Goal: Use online tool/utility: Utilize a website feature to perform a specific function

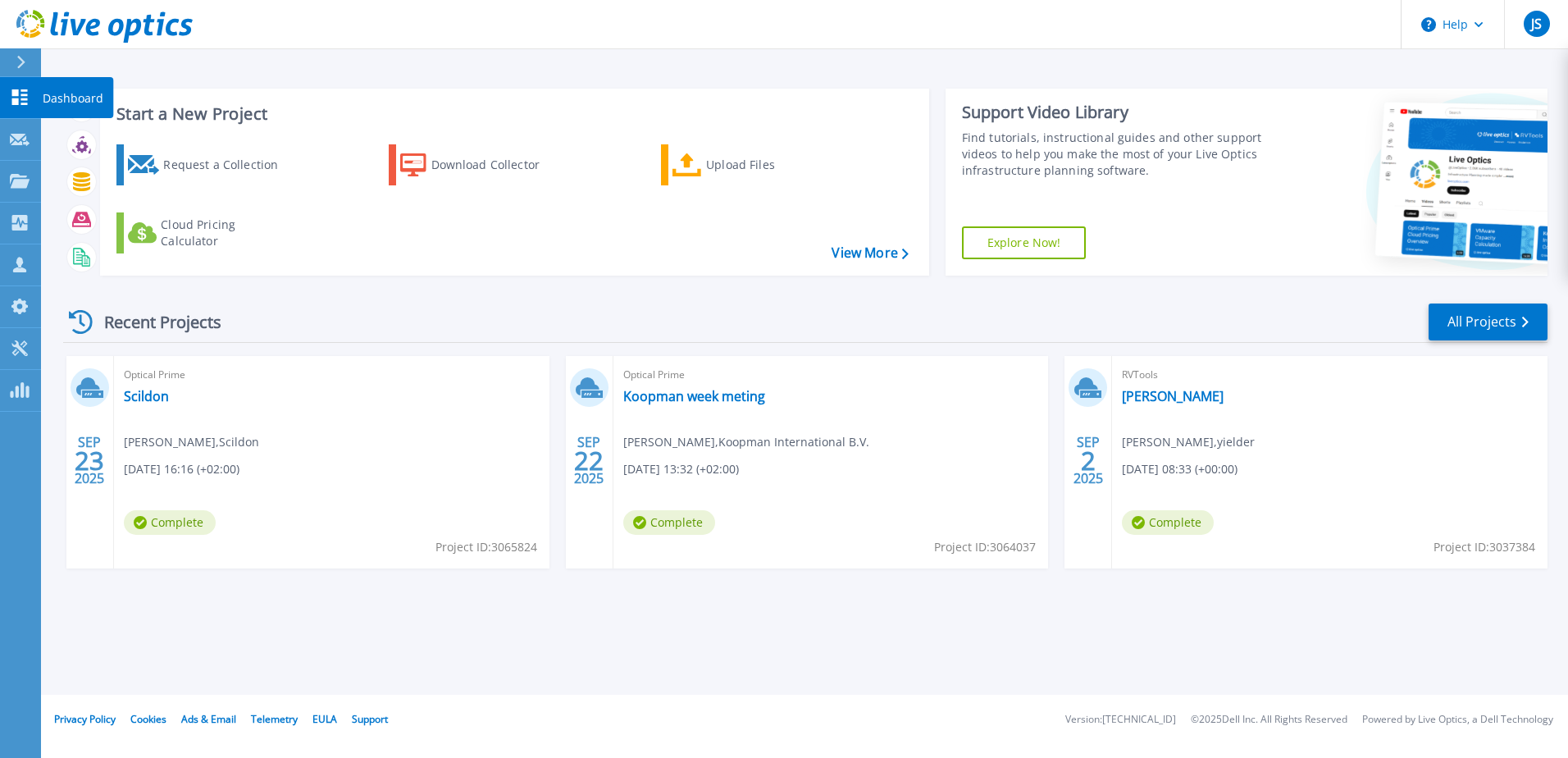
click at [24, 101] on icon at bounding box center [19, 97] width 19 height 15
click at [156, 398] on link "Scildon" at bounding box center [146, 396] width 45 height 16
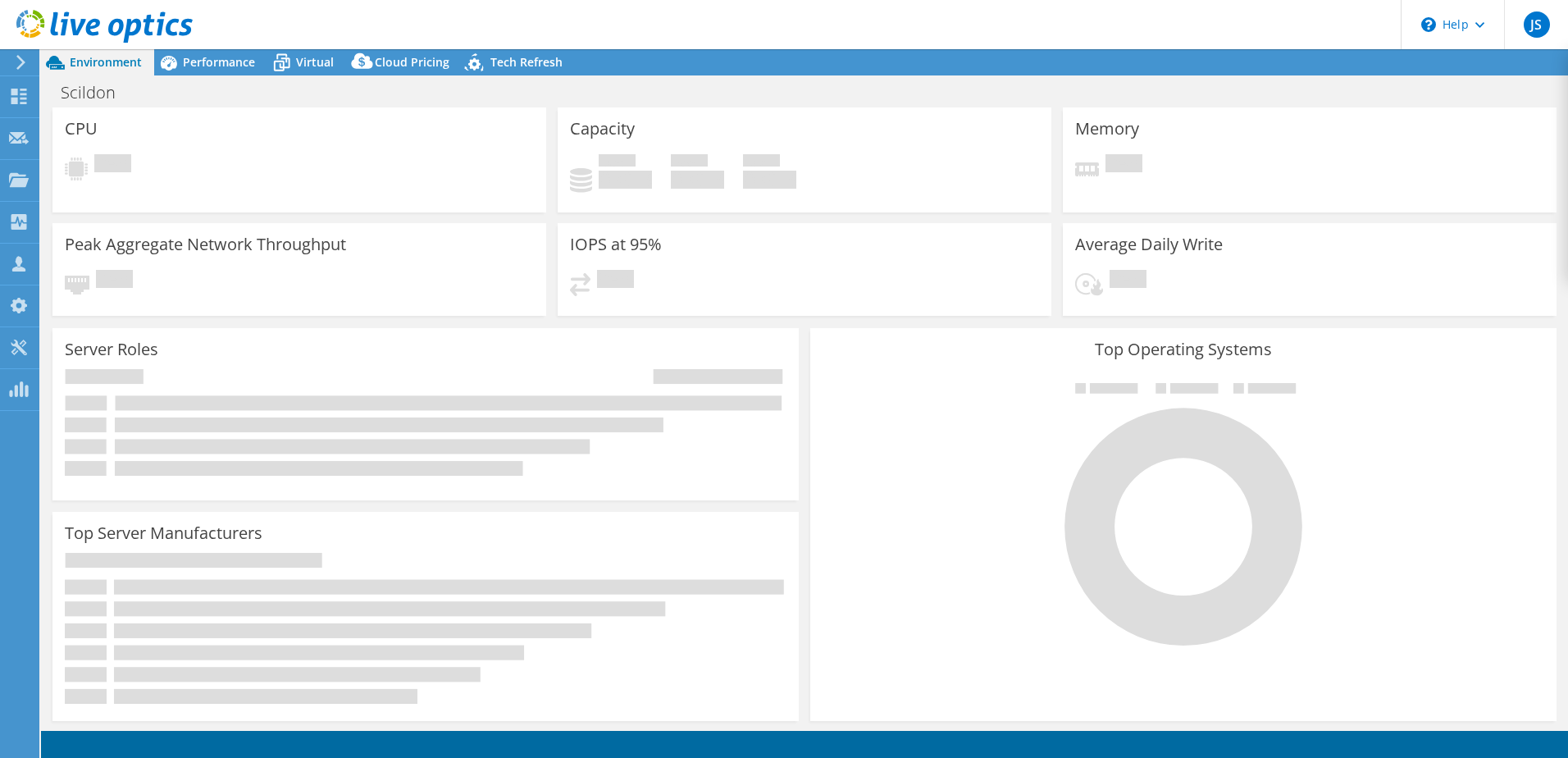
select select "EULondon"
select select "EUR"
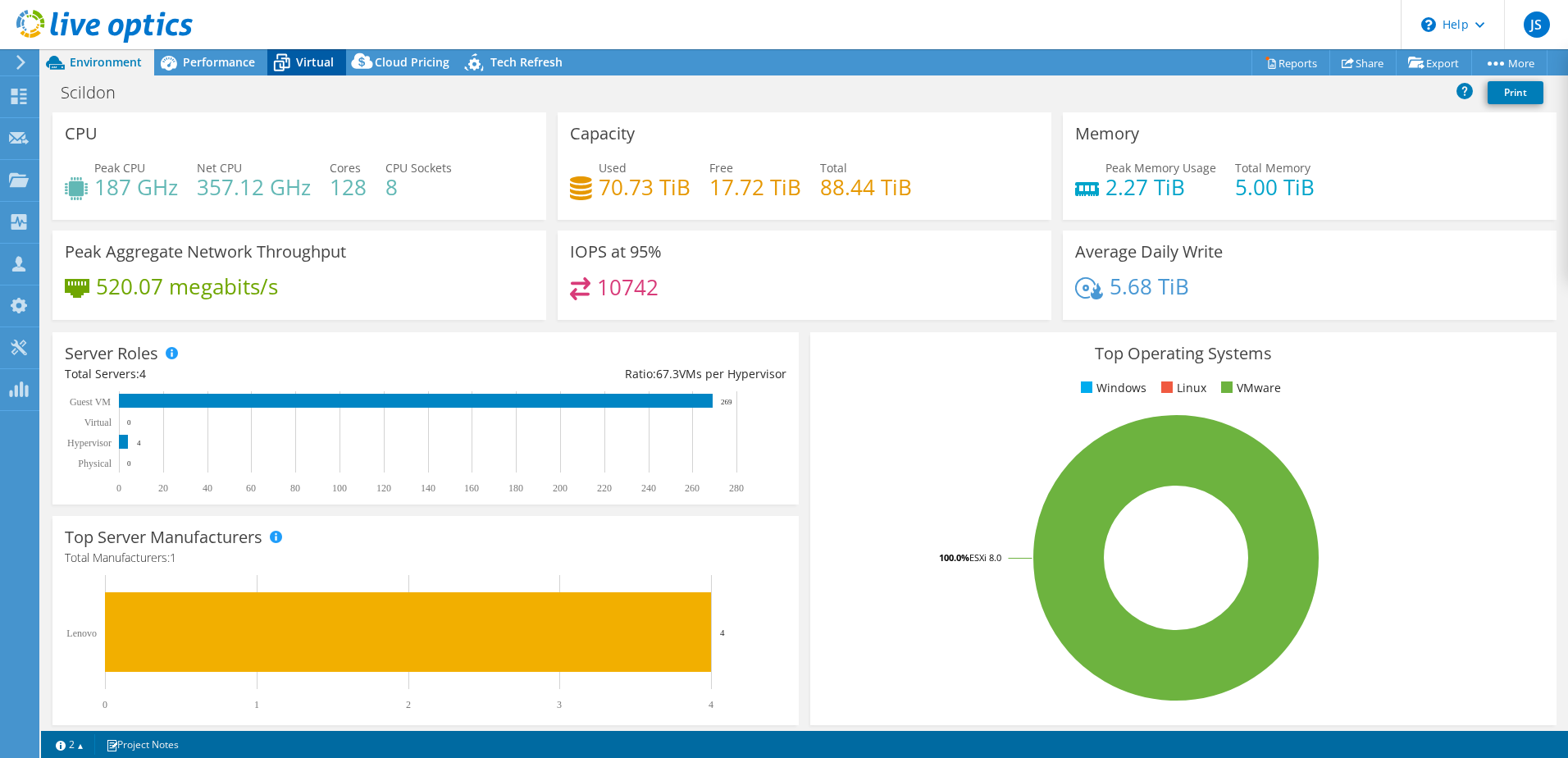
click at [304, 63] on span "Virtual" at bounding box center [315, 62] width 38 height 15
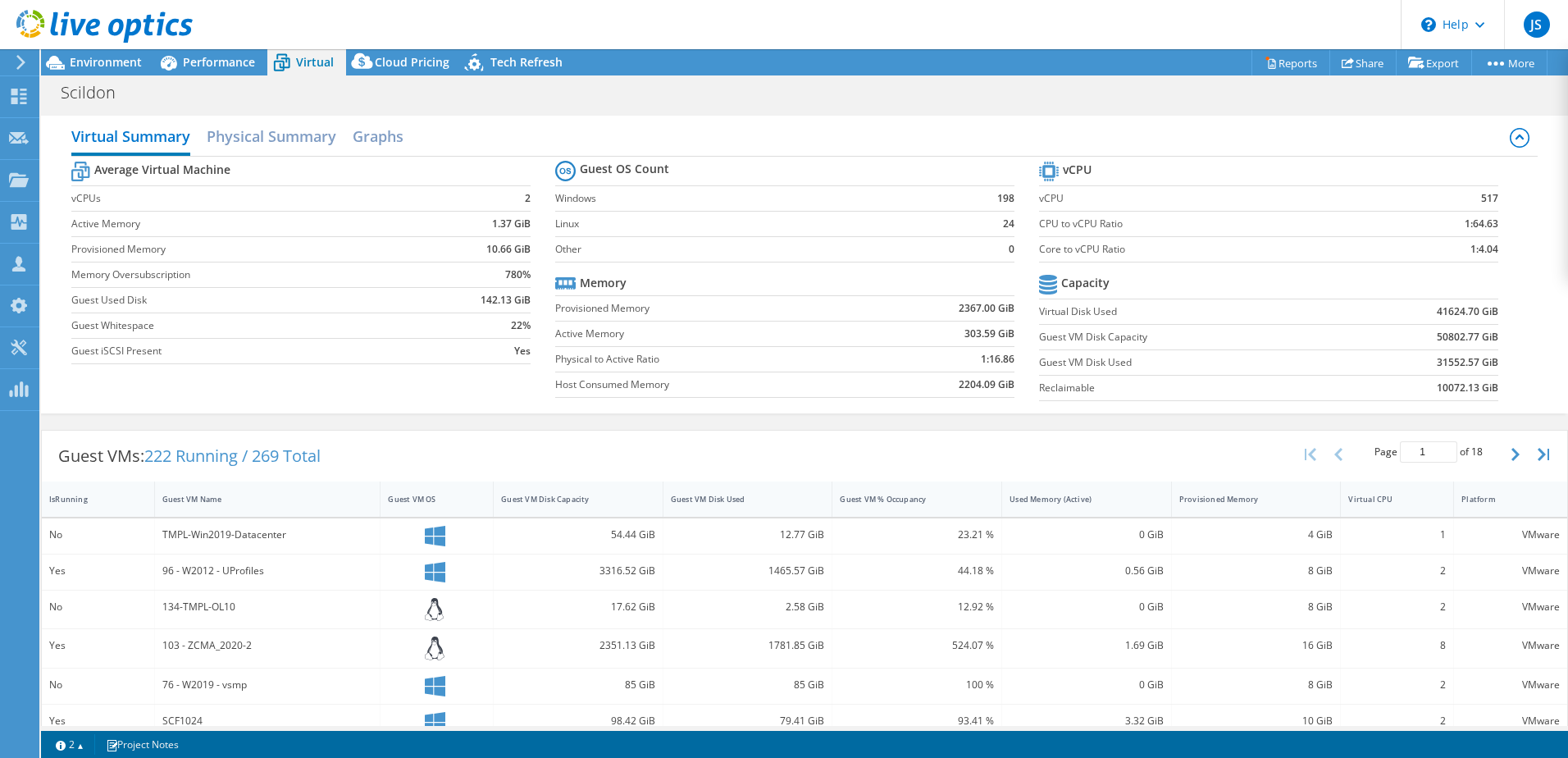
click at [1436, 309] on b "41624.70 GiB" at bounding box center [1467, 311] width 62 height 16
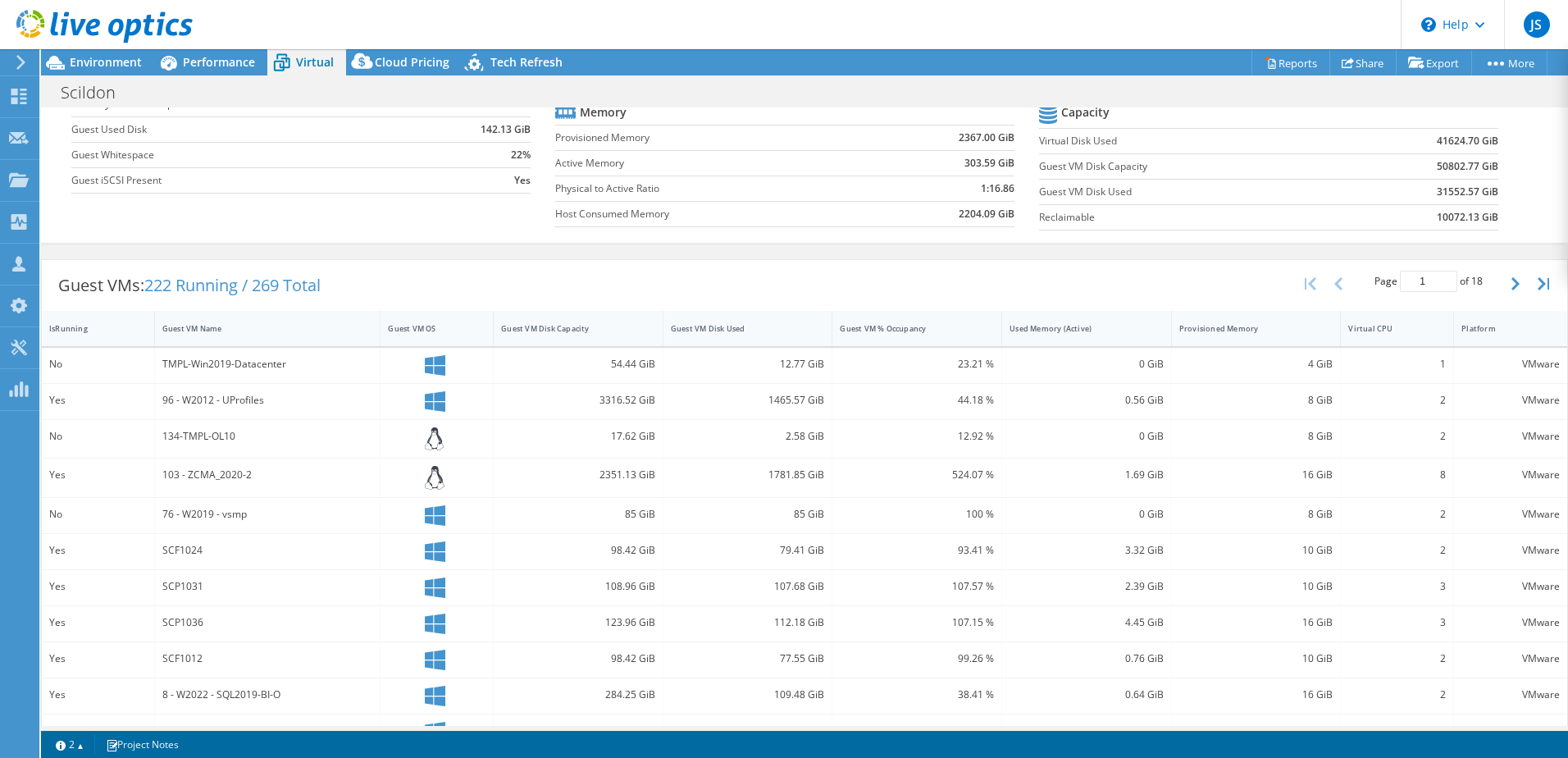
scroll to position [22, 0]
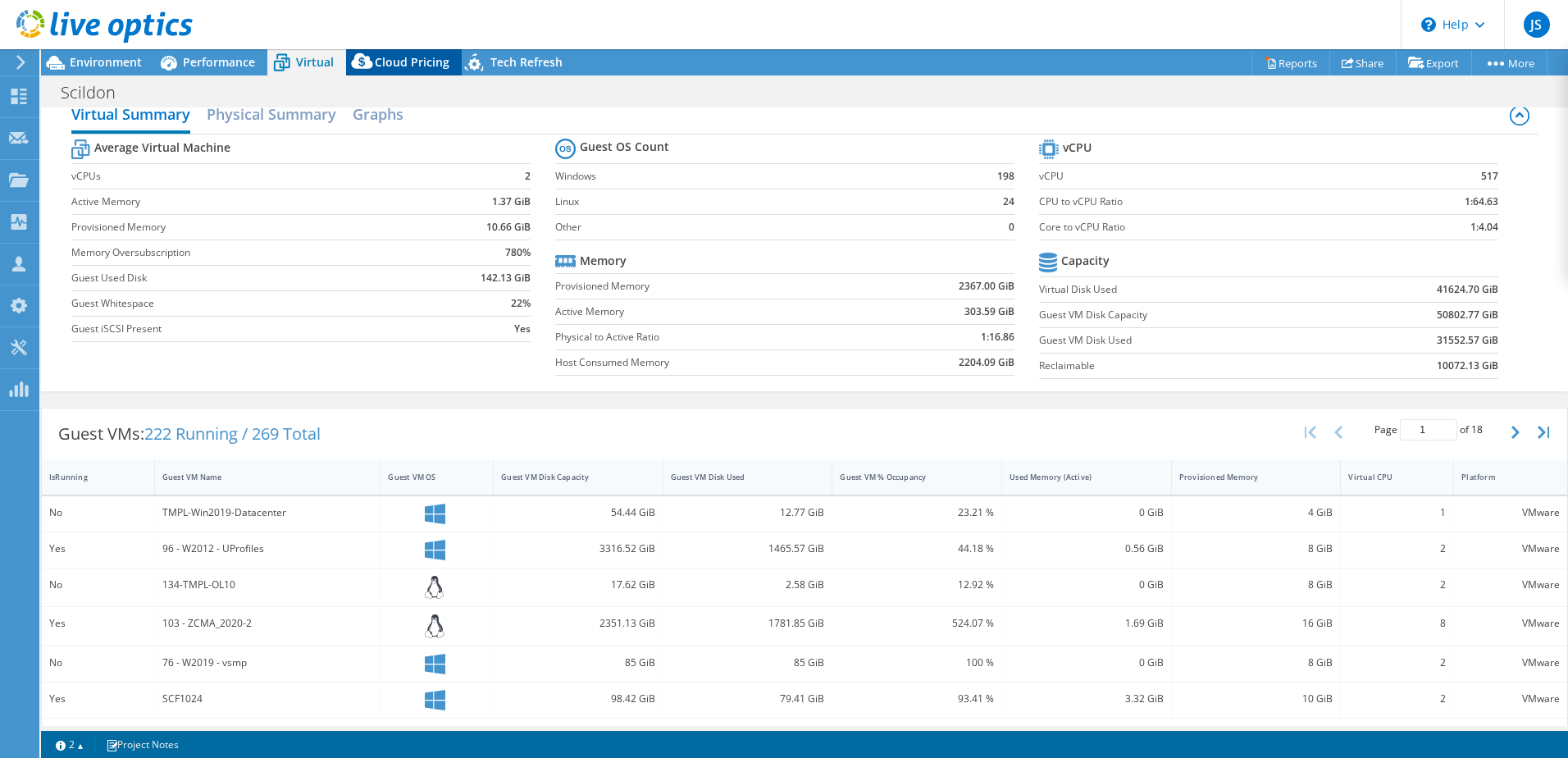
click at [409, 61] on span "Cloud Pricing" at bounding box center [412, 62] width 74 height 15
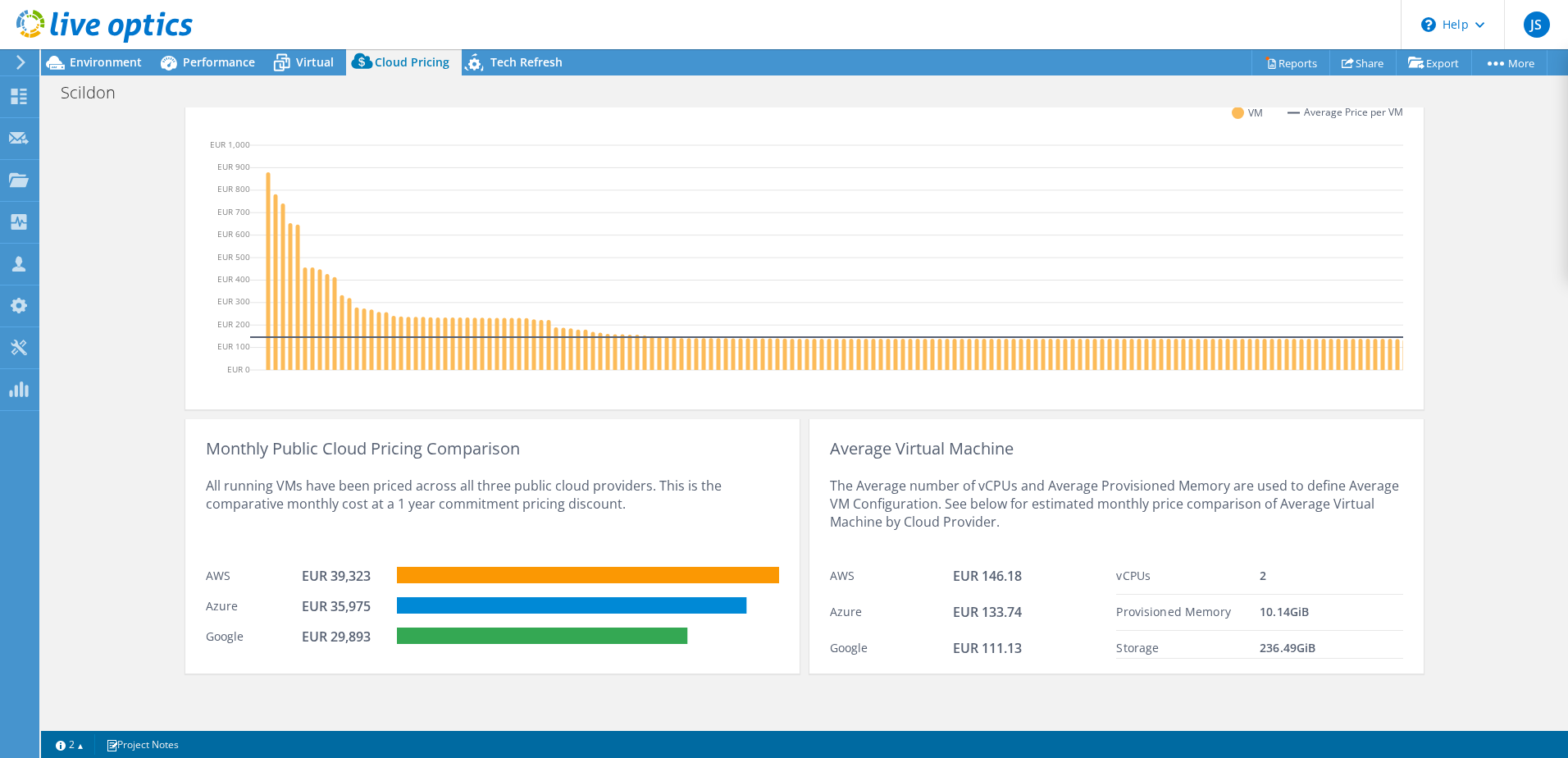
scroll to position [511, 0]
